Goal: Find specific page/section: Find specific page/section

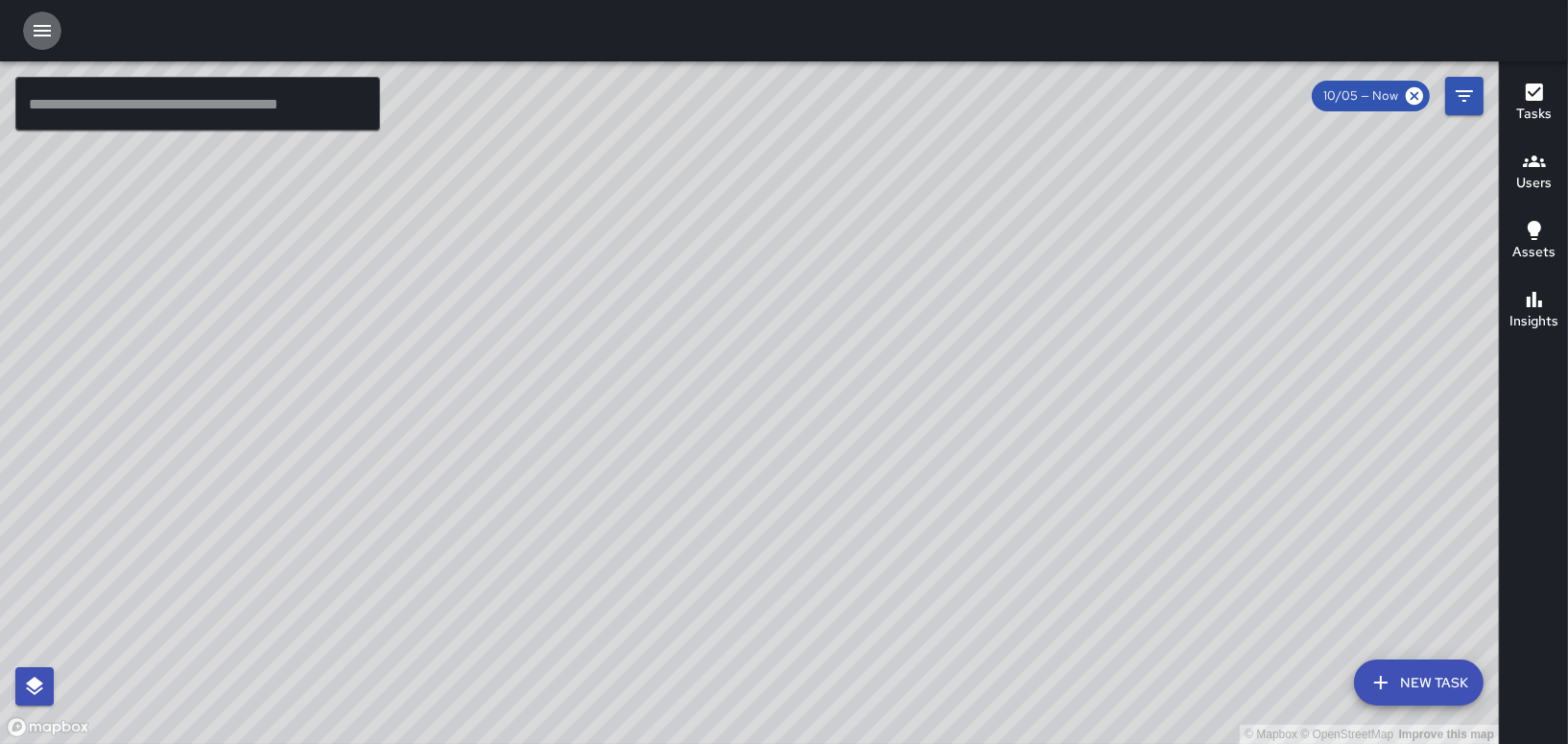
click at [35, 23] on icon "button" at bounding box center [42, 30] width 23 height 23
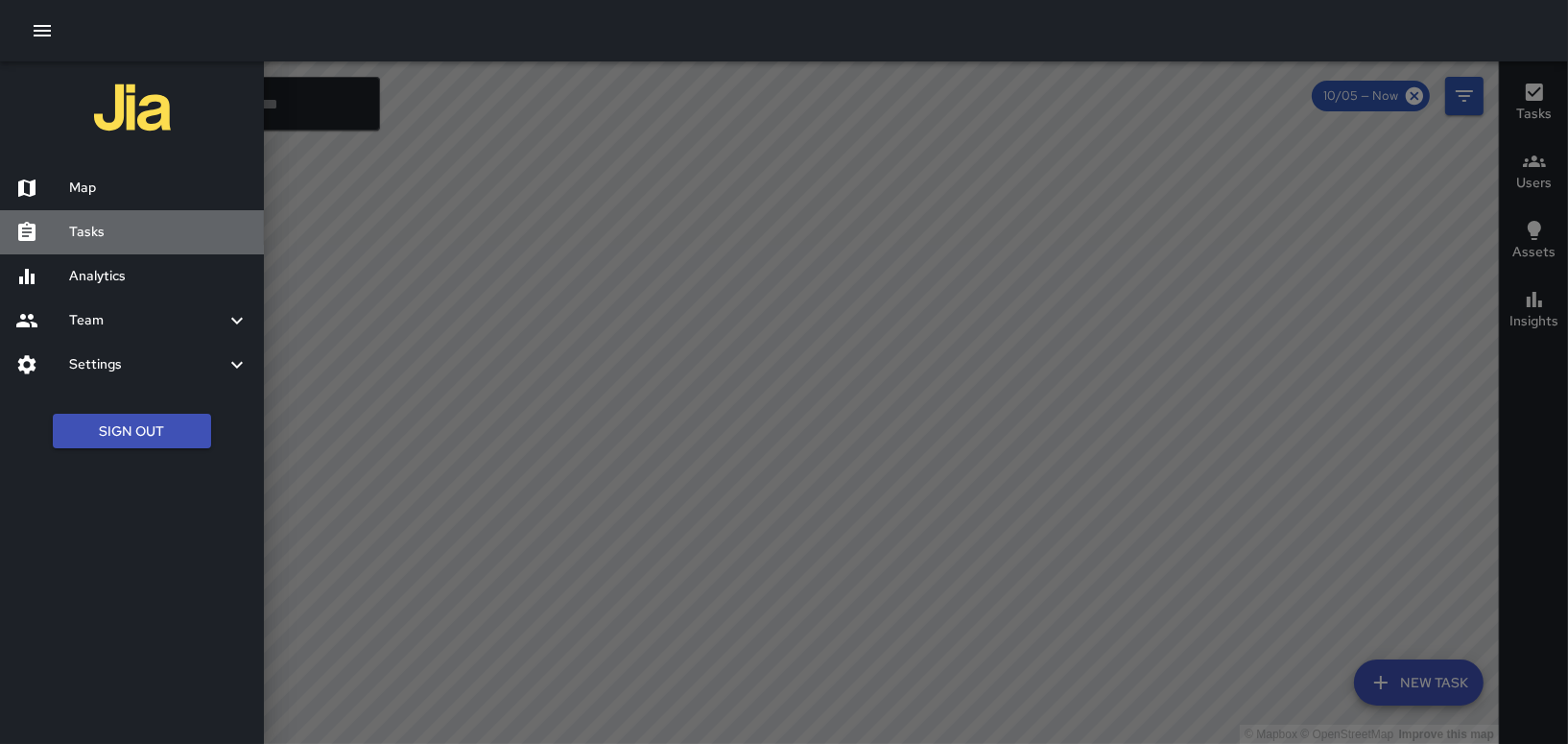
click at [84, 235] on h6 "Tasks" at bounding box center [159, 231] width 180 height 21
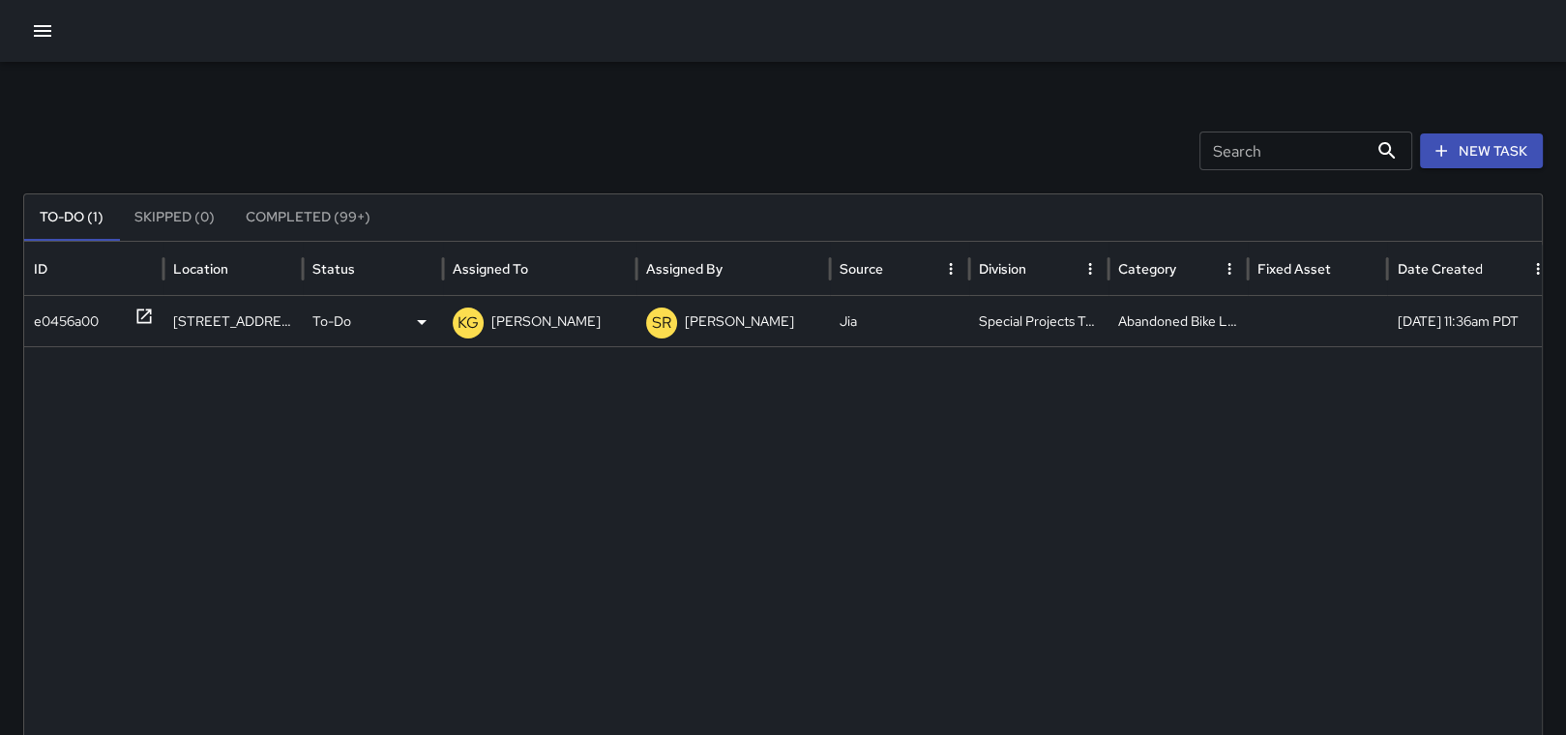
click at [137, 309] on icon at bounding box center [143, 316] width 19 height 19
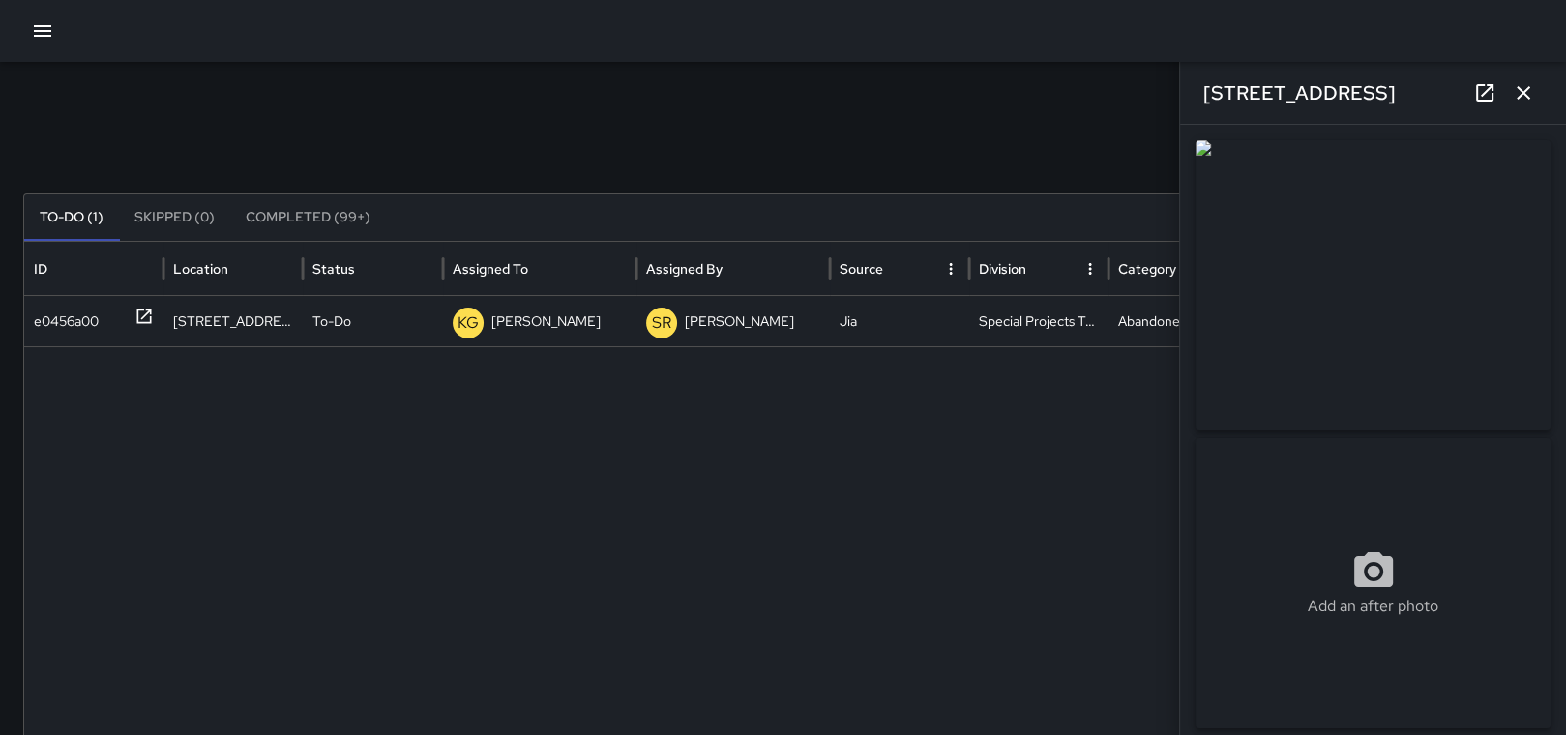
click at [1525, 82] on icon "button" at bounding box center [1523, 92] width 23 height 23
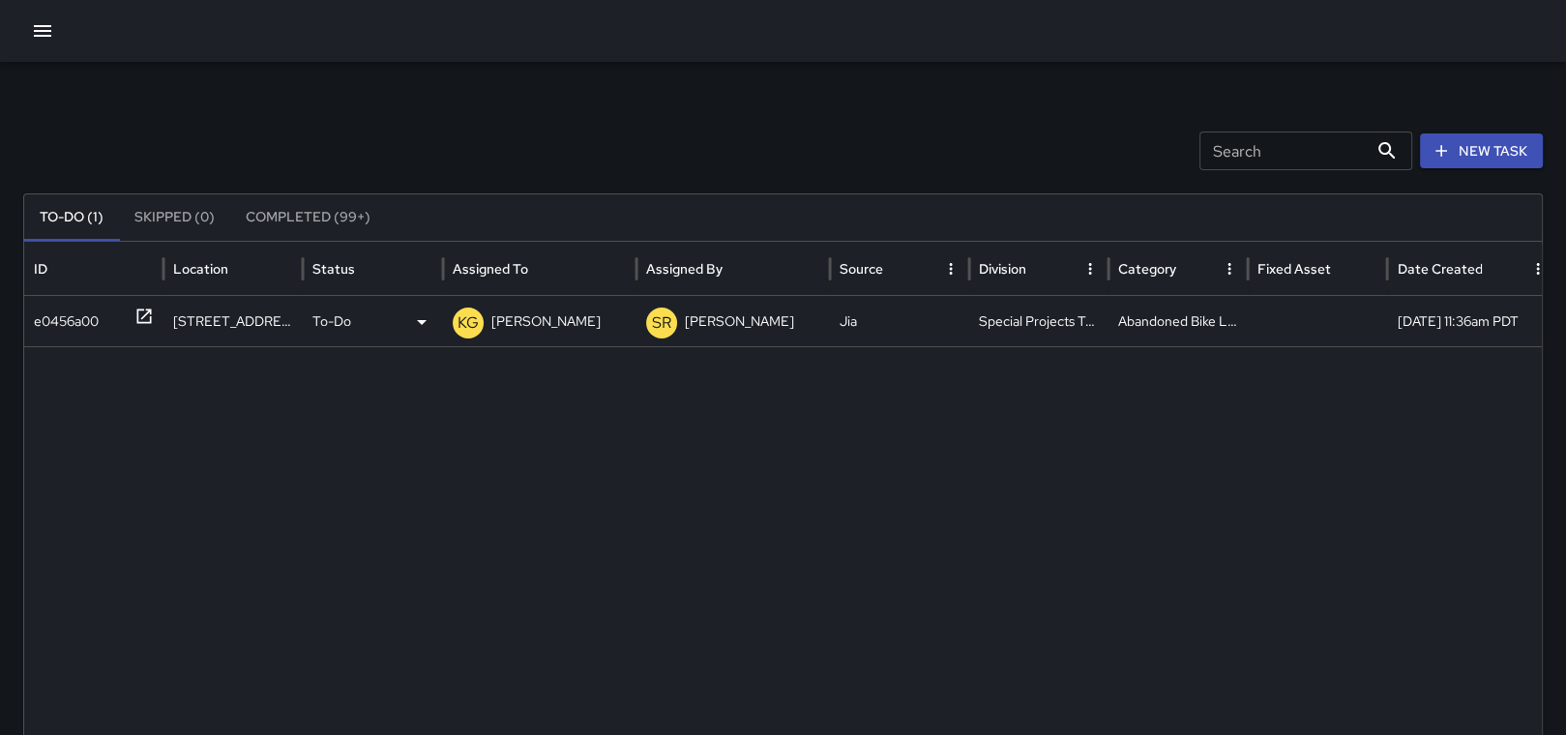
click at [553, 332] on p "[PERSON_NAME]" at bounding box center [545, 321] width 109 height 49
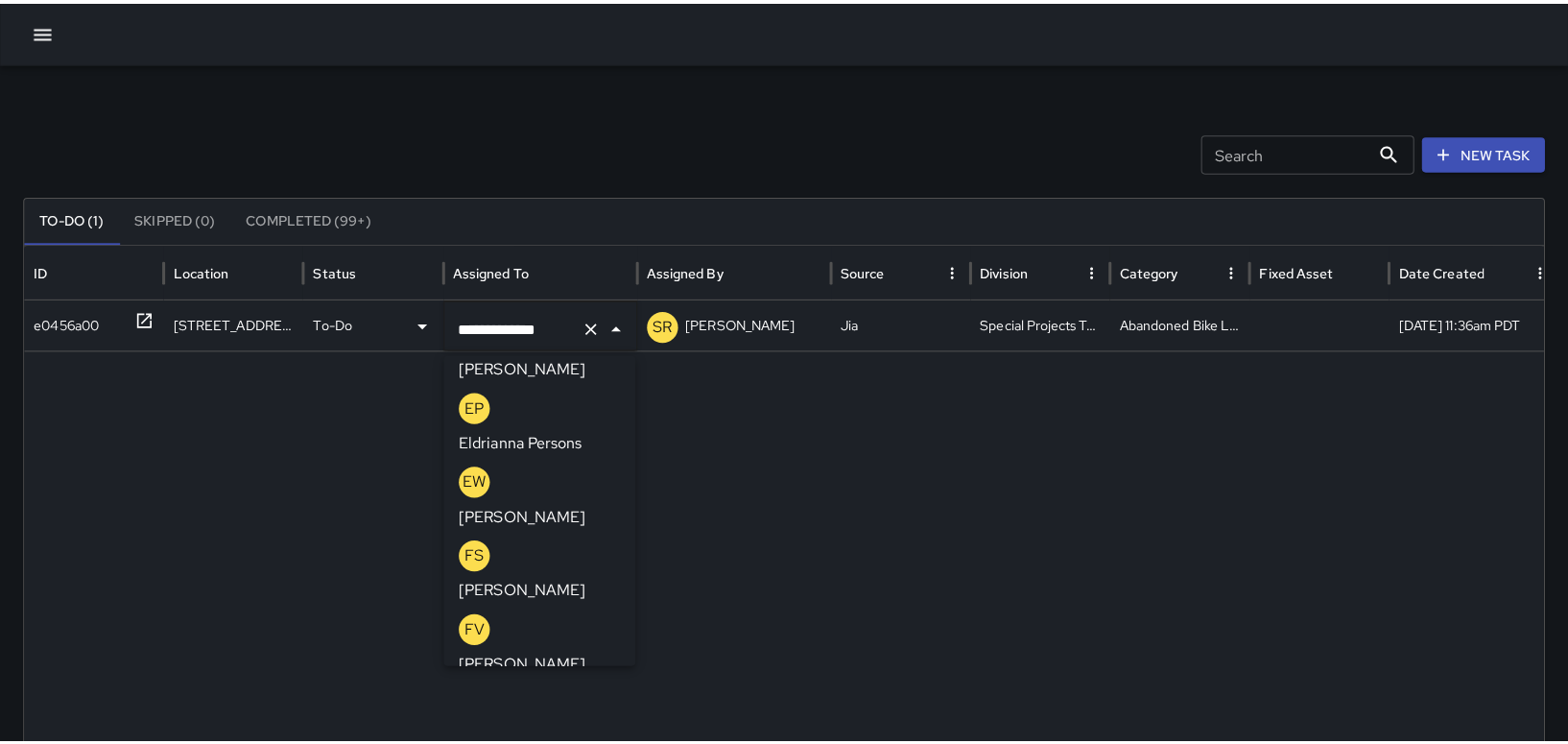
scroll to position [1996, 0]
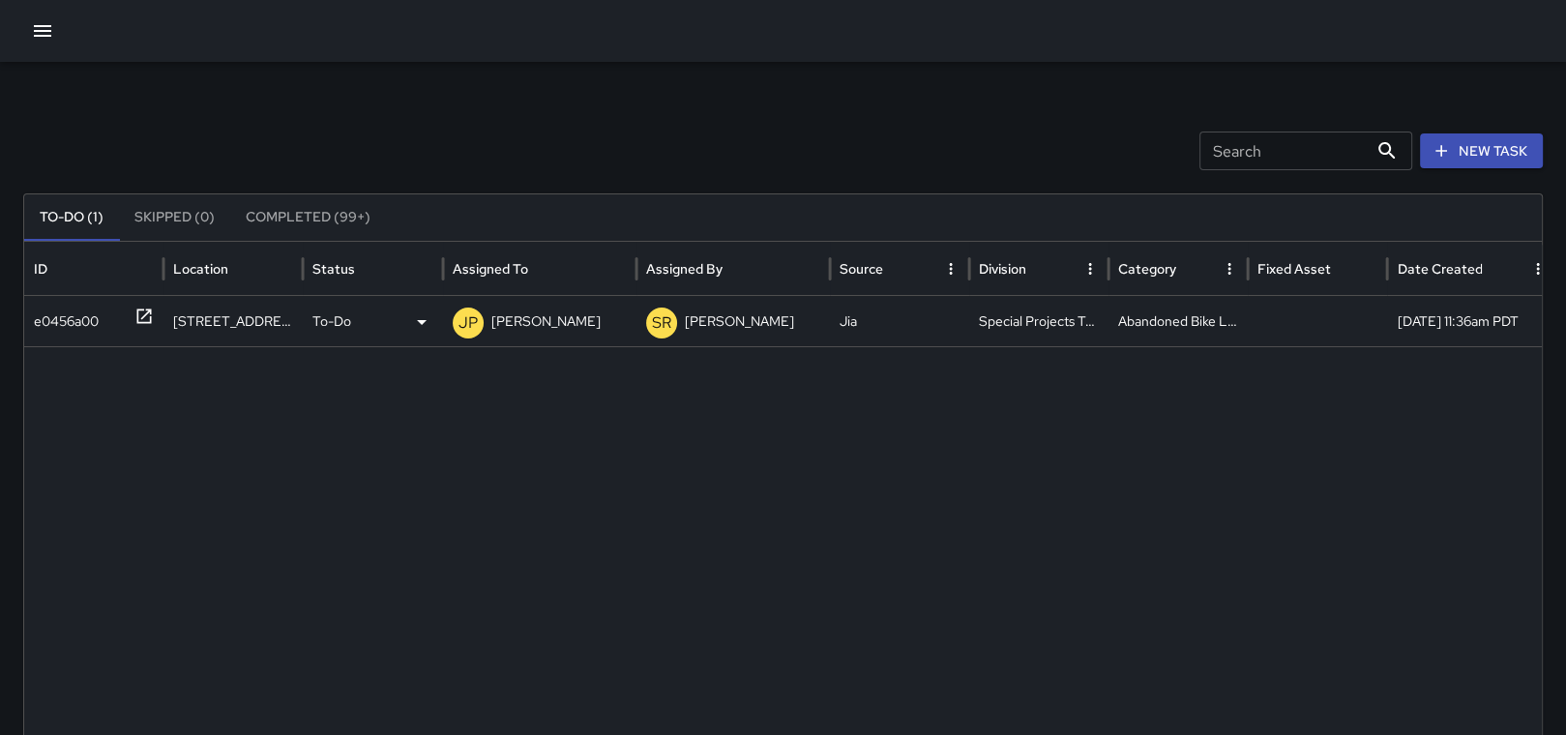
click at [40, 25] on icon "button" at bounding box center [42, 31] width 17 height 12
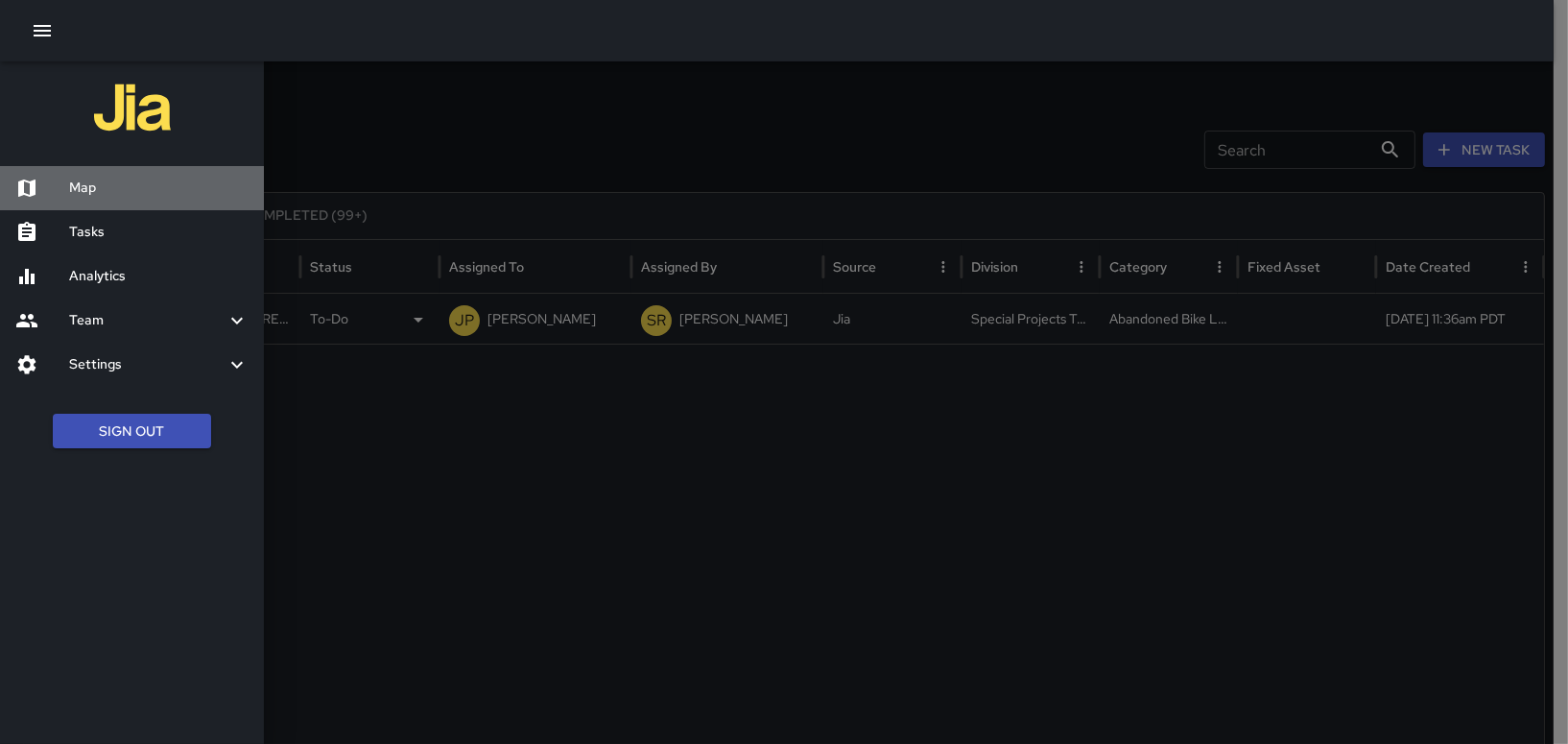
click at [85, 186] on h6 "Map" at bounding box center [159, 187] width 180 height 21
